Goal: Navigation & Orientation: Find specific page/section

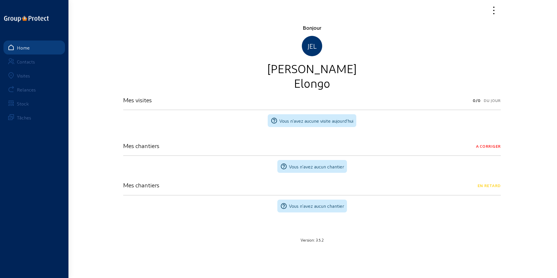
click at [20, 50] on div "Home" at bounding box center [23, 48] width 13 height 6
click at [21, 49] on div "Home" at bounding box center [23, 48] width 13 height 6
click at [24, 64] on link "Contacts" at bounding box center [33, 61] width 61 height 14
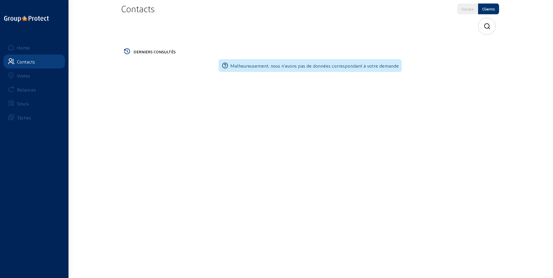
click at [20, 50] on div "Home" at bounding box center [23, 48] width 13 height 6
